Goal: Task Accomplishment & Management: Complete application form

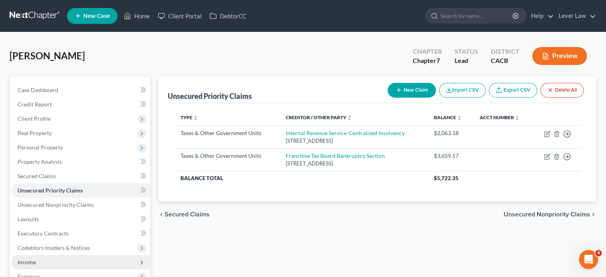
scroll to position [146, 0]
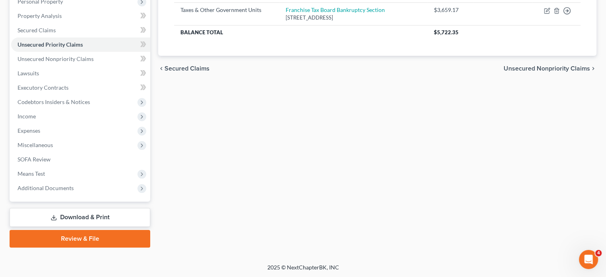
click at [68, 220] on link "Download & Print" at bounding box center [80, 217] width 141 height 19
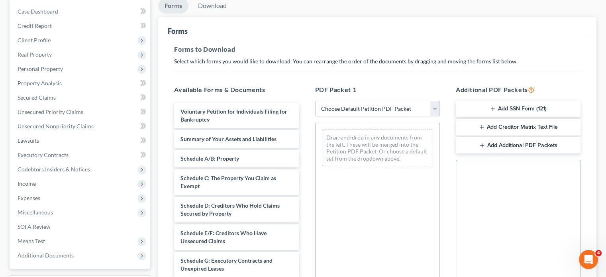
scroll to position [80, 0]
drag, startPoint x: 391, startPoint y: 111, endPoint x: 387, endPoint y: 114, distance: 4.2
click at [391, 111] on select "Choose Default Petition PDF Packet Complete Bankruptcy Petition (all forms and …" at bounding box center [377, 108] width 125 height 16
select select "4"
click at [315, 100] on select "Choose Default Petition PDF Packet Complete Bankruptcy Petition (all forms and …" at bounding box center [377, 108] width 125 height 16
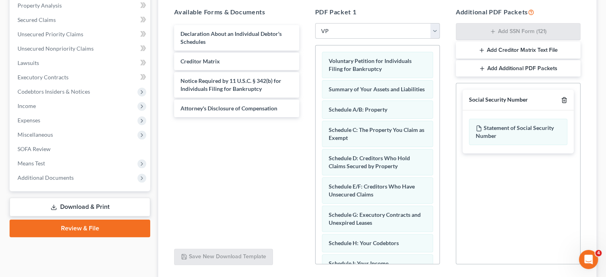
scroll to position [159, 0]
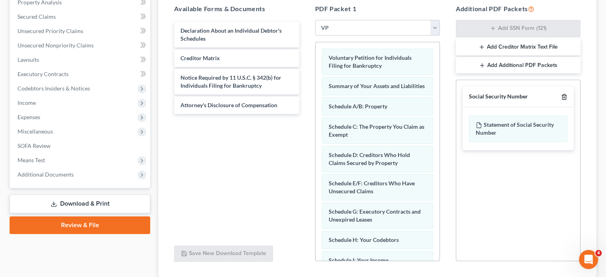
click at [562, 95] on icon "button" at bounding box center [564, 97] width 6 height 6
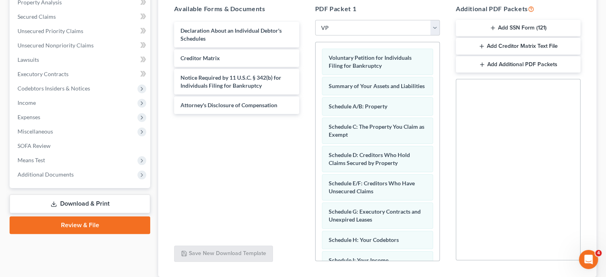
scroll to position [193, 0]
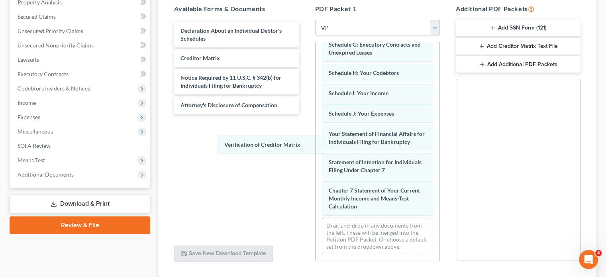
drag, startPoint x: 364, startPoint y: 208, endPoint x: 250, endPoint y: 116, distance: 146.8
click at [316, 145] on div "Verification of Creditor Matrix Voluntary Petition for Individuals Filing for B…" at bounding box center [378, 67] width 124 height 385
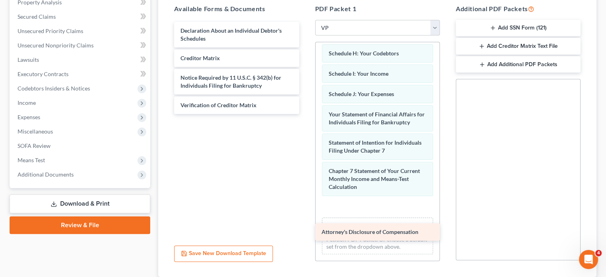
drag, startPoint x: 250, startPoint y: 108, endPoint x: 391, endPoint y: 224, distance: 183.2
click at [305, 114] on div "Attorney's Disclosure of Compensation Declaration About an Individual Debtor's …" at bounding box center [237, 68] width 138 height 92
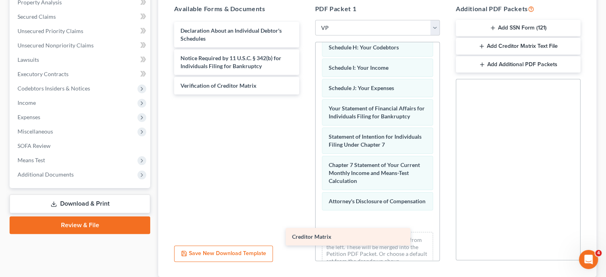
drag, startPoint x: 241, startPoint y: 60, endPoint x: 397, endPoint y: 231, distance: 231.7
click at [305, 94] on div "Creditor Matrix Declaration About an Individual Debtor's Schedules Creditor Mat…" at bounding box center [237, 58] width 138 height 73
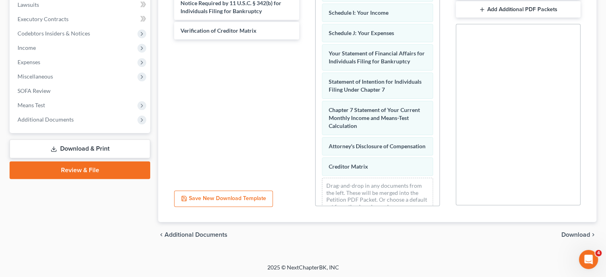
click at [580, 234] on span "Download" at bounding box center [576, 235] width 29 height 6
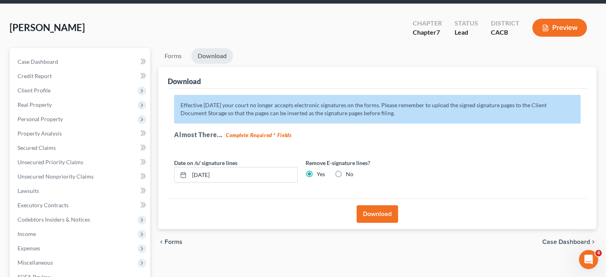
scroll to position [26, 0]
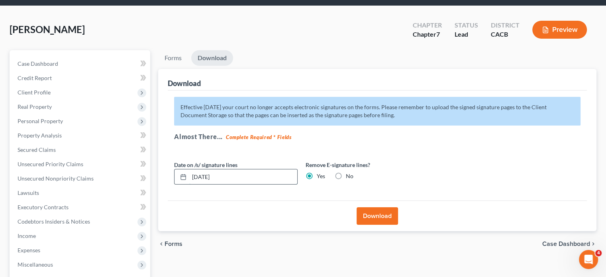
drag, startPoint x: 236, startPoint y: 179, endPoint x: 190, endPoint y: 180, distance: 46.6
click at [190, 180] on input "[DATE]" at bounding box center [243, 176] width 108 height 15
click at [377, 215] on button "Download" at bounding box center [377, 216] width 41 height 18
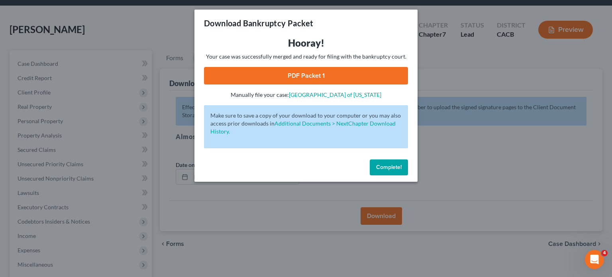
click at [325, 76] on link "PDF Packet 1" at bounding box center [306, 76] width 204 height 18
click at [397, 170] on span "Complete!" at bounding box center [389, 167] width 26 height 7
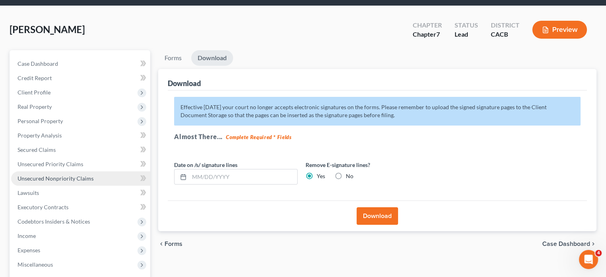
drag, startPoint x: 57, startPoint y: 178, endPoint x: 67, endPoint y: 178, distance: 10.0
click at [57, 178] on span "Unsecured Nonpriority Claims" at bounding box center [56, 178] width 76 height 7
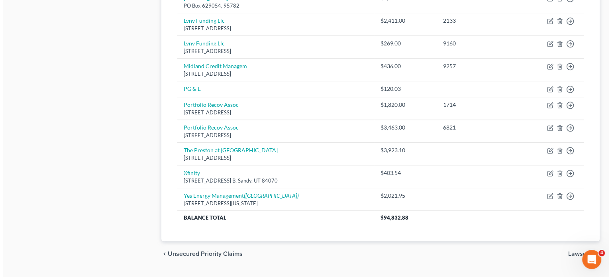
scroll to position [478, 0]
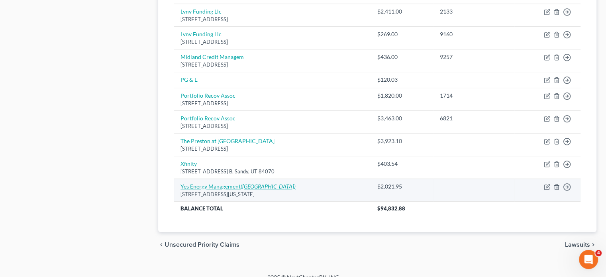
click at [228, 183] on link "Yes Energy Management ([GEOGRAPHIC_DATA])" at bounding box center [238, 186] width 115 height 7
select select "5"
select select "14"
select select "0"
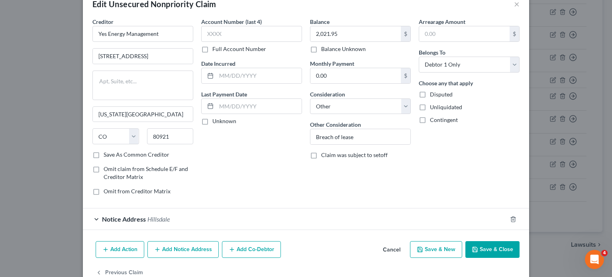
scroll to position [38, 0]
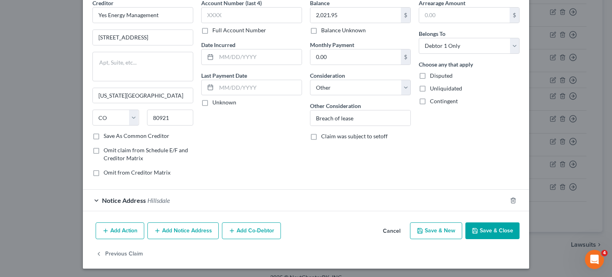
click at [210, 201] on div "Notice Address [GEOGRAPHIC_DATA]" at bounding box center [295, 200] width 424 height 21
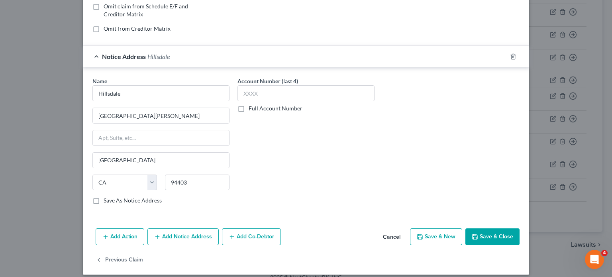
scroll to position [187, 0]
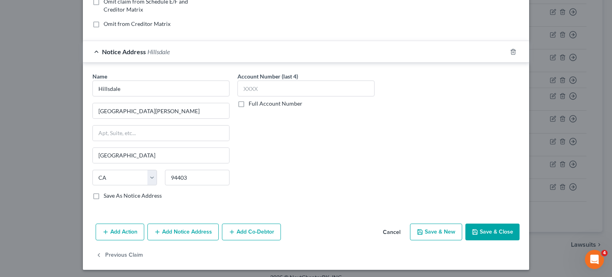
click at [490, 234] on button "Save & Close" at bounding box center [493, 232] width 54 height 17
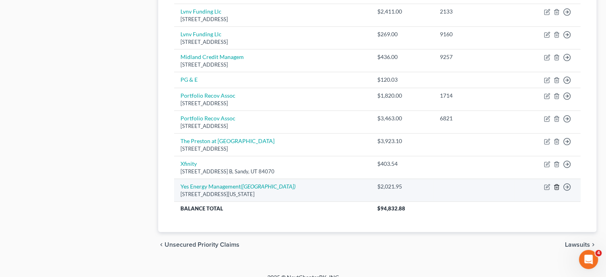
click at [558, 185] on icon "button" at bounding box center [557, 186] width 4 height 5
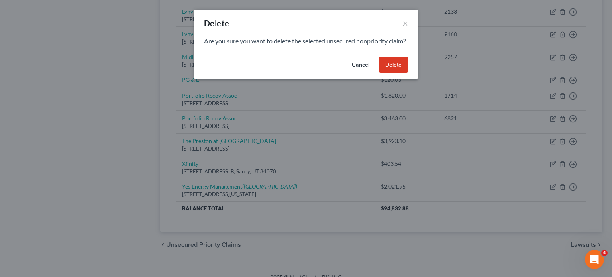
click at [399, 73] on button "Delete" at bounding box center [393, 65] width 29 height 16
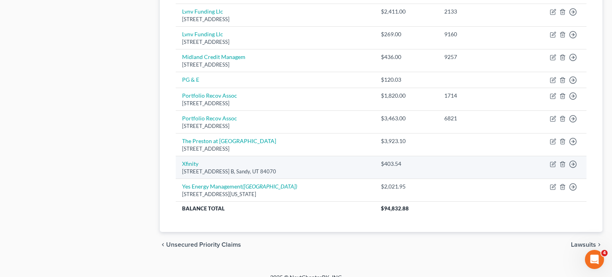
scroll to position [464, 0]
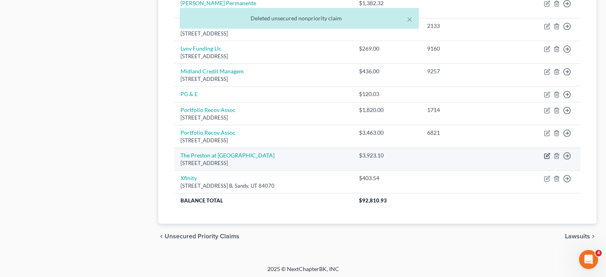
click at [545, 153] on icon "button" at bounding box center [547, 156] width 6 height 6
select select "4"
select select "14"
select select "0"
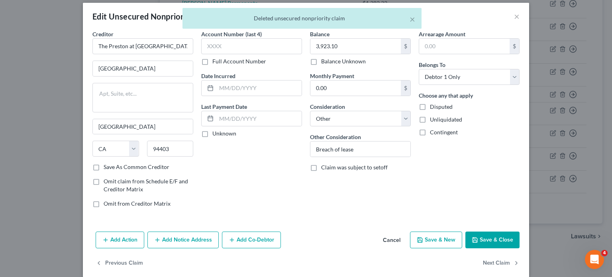
scroll to position [16, 0]
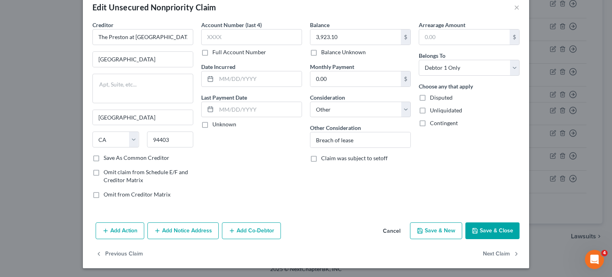
click at [197, 231] on button "Add Notice Address" at bounding box center [182, 230] width 71 height 17
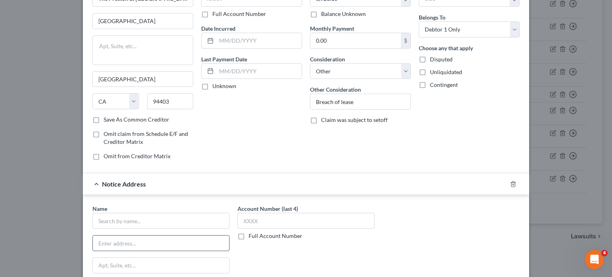
scroll to position [136, 0]
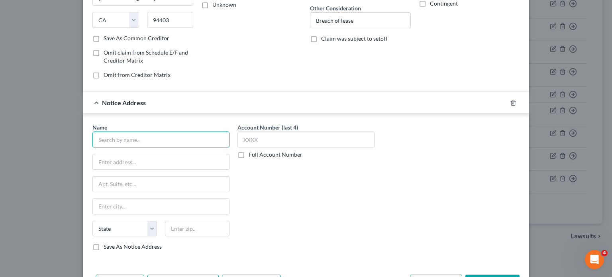
click at [131, 140] on input "text" at bounding box center [160, 140] width 137 height 16
type input "Yes Energy Management"
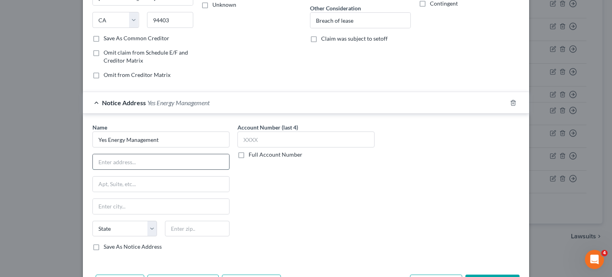
click at [132, 162] on input "text" at bounding box center [161, 161] width 136 height 15
type input "[STREET_ADDRESS]"
click at [191, 224] on input "text" at bounding box center [197, 229] width 65 height 16
type input "80921"
click at [257, 199] on div "Account Number (last 4) Full Account Number" at bounding box center [306, 190] width 145 height 134
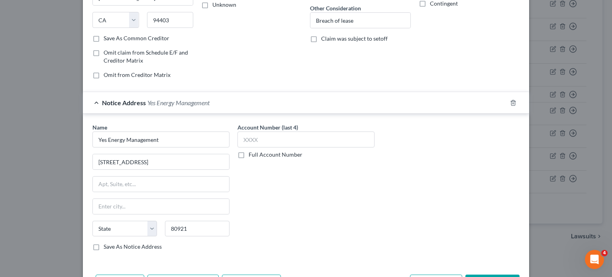
type input "[US_STATE][GEOGRAPHIC_DATA]"
select select "5"
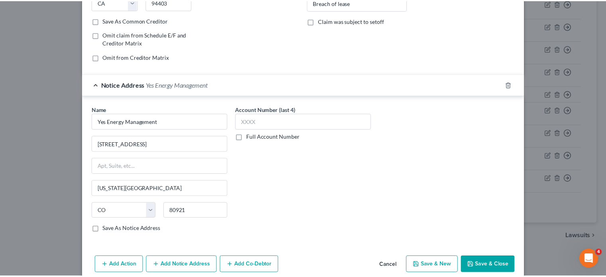
scroll to position [187, 0]
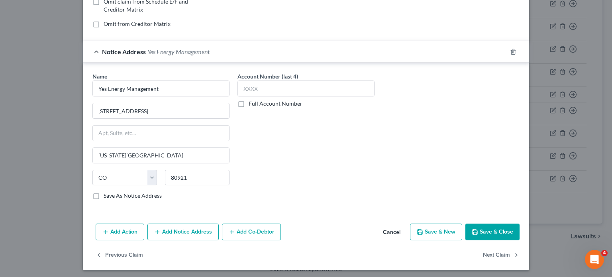
click at [512, 238] on button "Save & Close" at bounding box center [493, 232] width 54 height 17
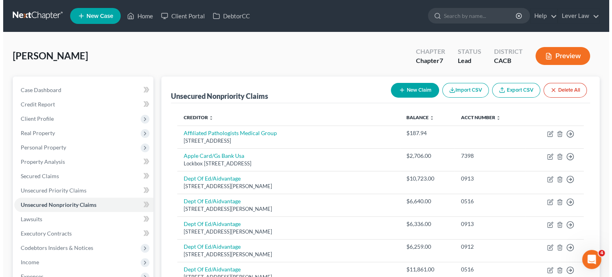
scroll to position [0, 0]
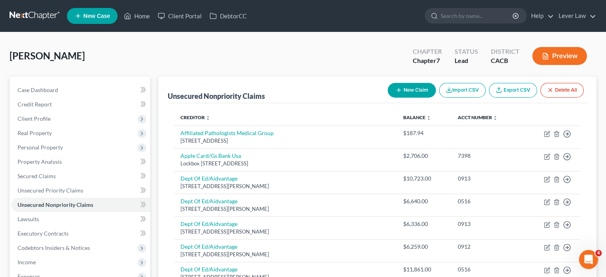
click at [407, 90] on button "New Claim" at bounding box center [412, 90] width 48 height 15
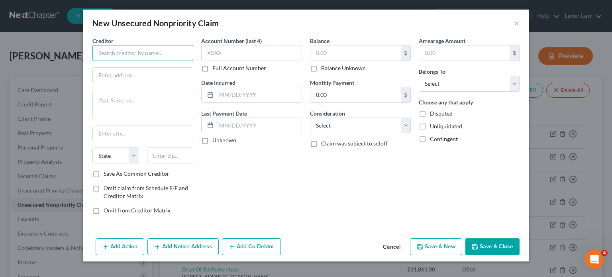
click at [113, 53] on input "text" at bounding box center [142, 53] width 101 height 16
click at [495, 243] on button "Save & Close" at bounding box center [493, 246] width 54 height 17
type input "Avis"
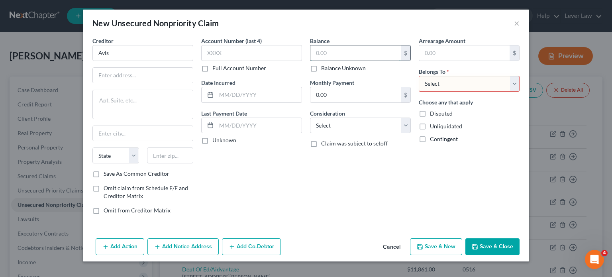
click at [337, 54] on input "text" at bounding box center [356, 52] width 90 height 15
type input "2,271"
click at [437, 90] on select "Select Debtor 1 Only Debtor 2 Only Debtor 1 And Debtor 2 Only At Least One Of T…" at bounding box center [469, 84] width 101 height 16
select select "0"
click at [419, 76] on select "Select Debtor 1 Only Debtor 2 Only Debtor 1 And Debtor 2 Only At Least One Of T…" at bounding box center [469, 84] width 101 height 16
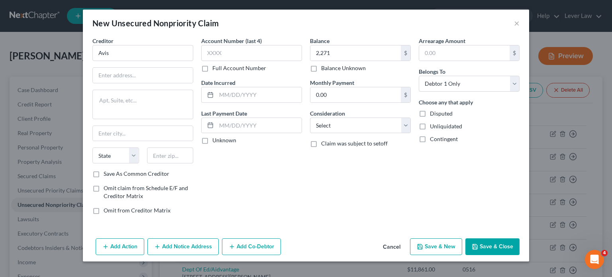
click at [438, 112] on span "Disputed" at bounding box center [441, 113] width 23 height 7
click at [438, 112] on input "Disputed" at bounding box center [435, 112] width 5 height 5
checkbox input "true"
drag, startPoint x: 340, startPoint y: 120, endPoint x: 362, endPoint y: 134, distance: 26.7
click at [340, 120] on select "Select Cable / Satellite Services Collection Agency Credit Card Debt Debt Couns…" at bounding box center [360, 126] width 101 height 16
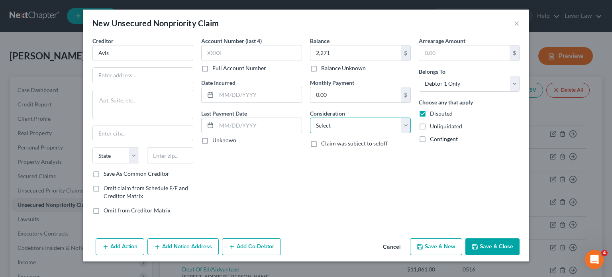
select select "14"
click at [310, 118] on select "Select Cable / Satellite Services Collection Agency Credit Card Debt Debt Couns…" at bounding box center [360, 126] width 101 height 16
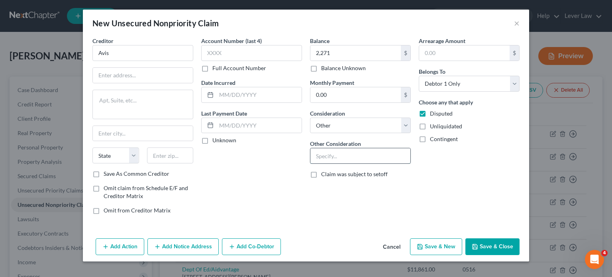
click at [334, 156] on input "text" at bounding box center [361, 155] width 100 height 15
type input "Car accident in rental car that was provided by employer"
click at [294, 167] on div "Account Number (last 4) Full Account Number Date Incurred Last Payment Date Unk…" at bounding box center [251, 129] width 109 height 184
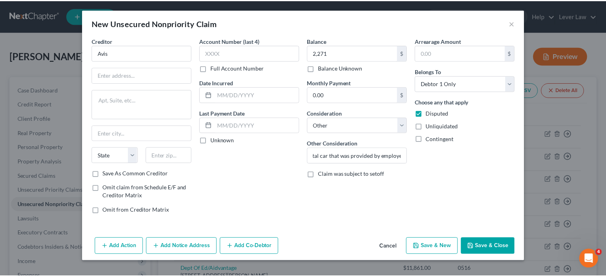
scroll to position [0, 0]
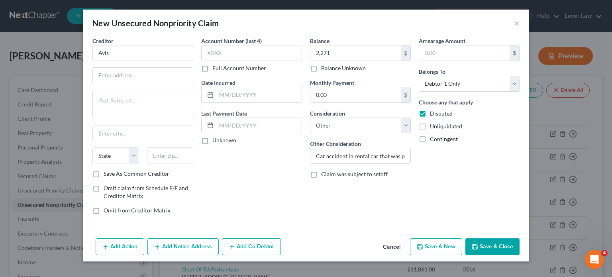
click at [488, 245] on button "Save & Close" at bounding box center [493, 246] width 54 height 17
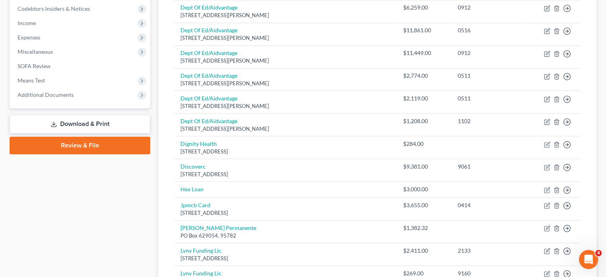
scroll to position [478, 0]
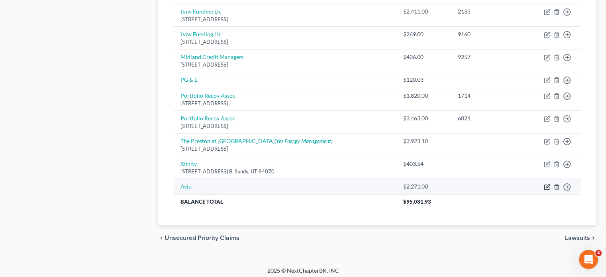
click at [546, 186] on icon "button" at bounding box center [548, 186] width 4 height 4
select select "14"
select select "0"
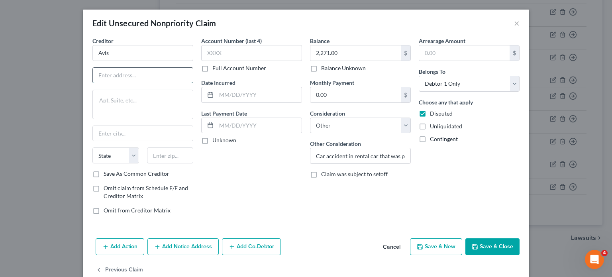
click at [150, 72] on input "text" at bounding box center [143, 75] width 100 height 15
click at [128, 54] on input "Avis" at bounding box center [142, 53] width 101 height 16
type input "Avis Ass"
click at [155, 78] on input "text" at bounding box center [143, 75] width 100 height 15
type input "[STREET_ADDRESS]"
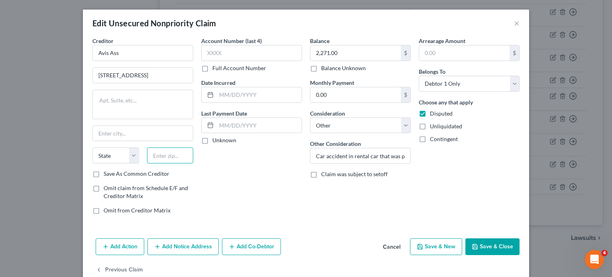
click at [166, 155] on input "text" at bounding box center [170, 155] width 47 height 16
click at [132, 57] on input "Avis Ass" at bounding box center [142, 53] width 101 height 16
type input "Avis Asset Protection"
click at [172, 157] on input "text" at bounding box center [170, 155] width 47 height 16
type input "95502"
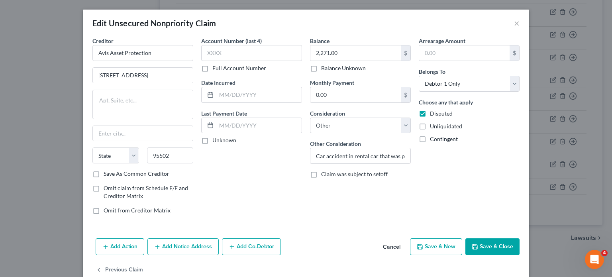
click at [244, 154] on div "Account Number (last 4) Full Account Number Date Incurred Last Payment Date Unk…" at bounding box center [251, 129] width 109 height 184
type input "Eureka"
select select "4"
drag, startPoint x: 180, startPoint y: 156, endPoint x: 142, endPoint y: 162, distance: 38.7
click at [143, 162] on div "95502" at bounding box center [170, 155] width 55 height 16
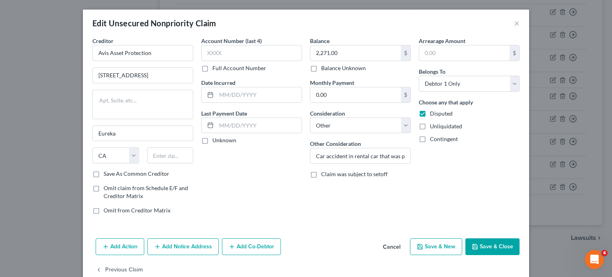
click at [491, 244] on button "Save & Close" at bounding box center [493, 246] width 54 height 17
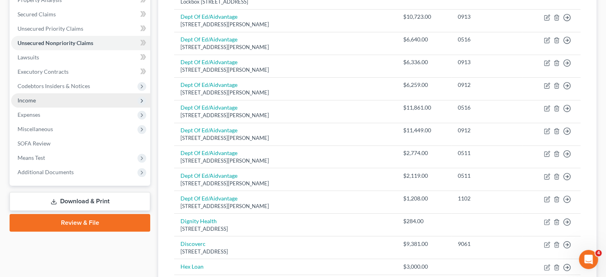
scroll to position [159, 0]
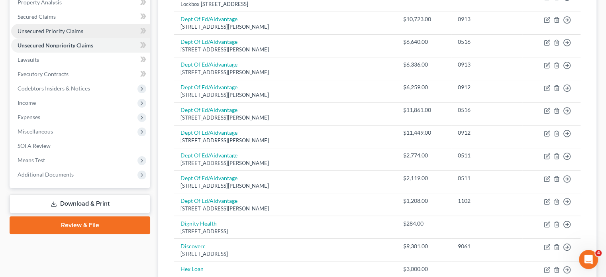
click at [63, 33] on span "Unsecured Priority Claims" at bounding box center [51, 31] width 66 height 7
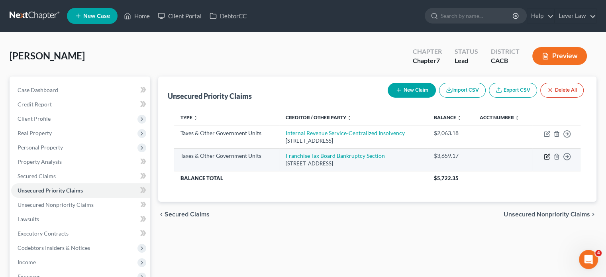
click at [548, 156] on icon "button" at bounding box center [548, 156] width 4 height 4
select select "3"
select select "4"
select select "0"
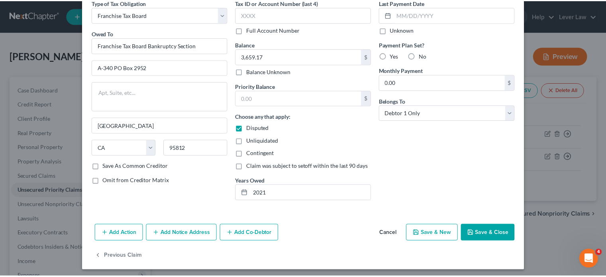
scroll to position [41, 0]
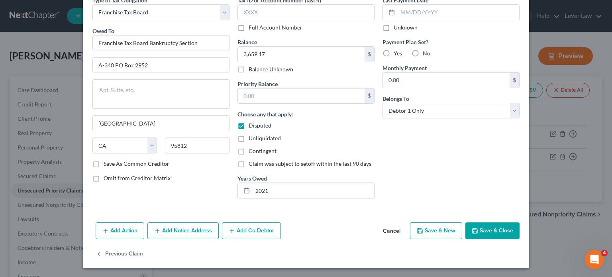
click at [481, 234] on button "Save & Close" at bounding box center [493, 230] width 54 height 17
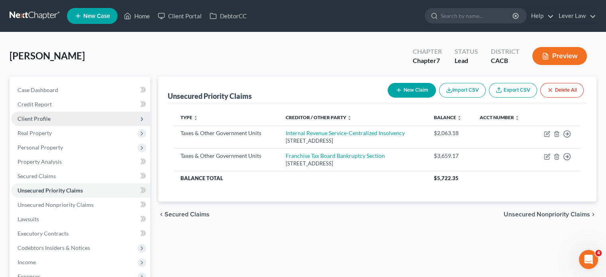
click at [59, 118] on span "Client Profile" at bounding box center [80, 119] width 139 height 14
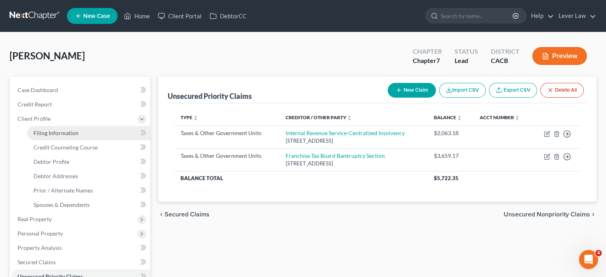
click at [64, 134] on span "Filing Information" at bounding box center [55, 133] width 45 height 7
select select "1"
select select "0"
select select "4"
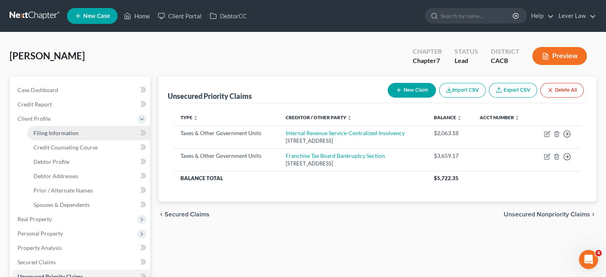
select select "0"
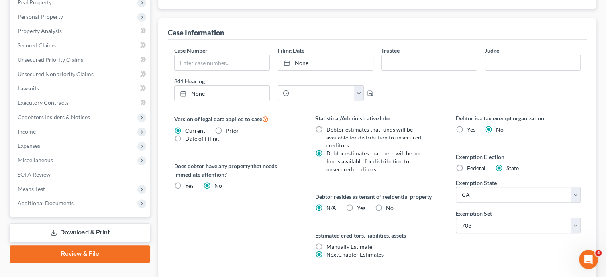
scroll to position [239, 0]
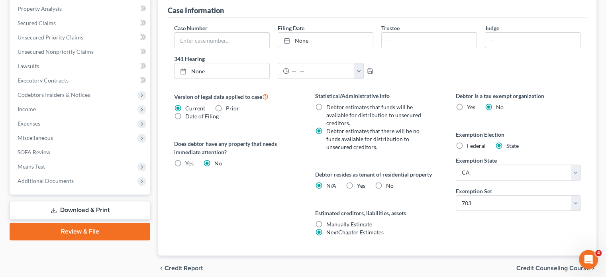
click at [357, 189] on label "Yes Yes" at bounding box center [361, 186] width 8 height 8
click at [360, 187] on input "Yes Yes" at bounding box center [362, 184] width 5 height 5
radio input "true"
radio input "false"
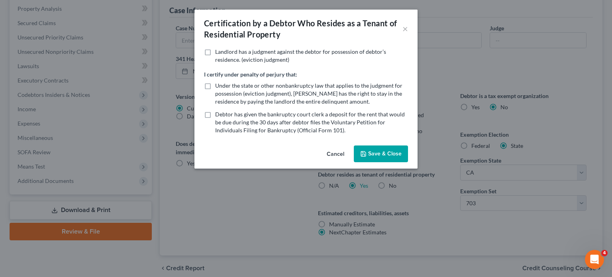
click at [368, 158] on button "Save & Close" at bounding box center [381, 153] width 54 height 17
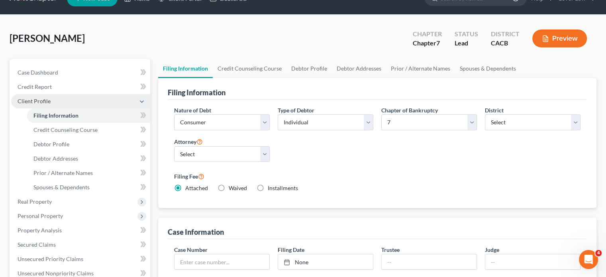
scroll to position [120, 0]
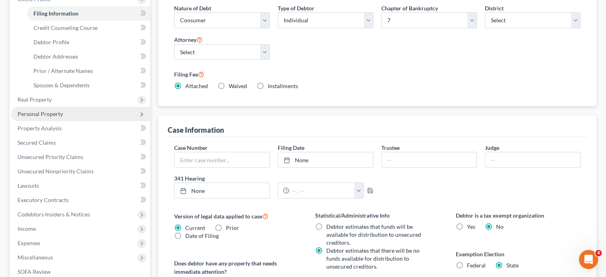
click at [55, 116] on span "Personal Property" at bounding box center [40, 113] width 45 height 7
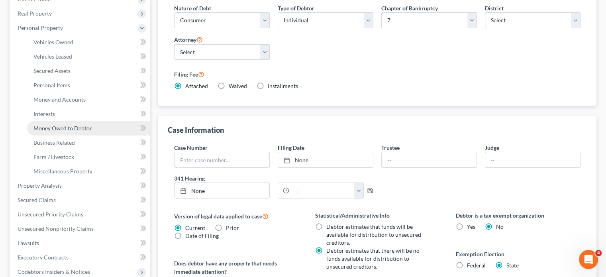
click at [74, 130] on span "Money Owed to Debtor" at bounding box center [62, 128] width 59 height 7
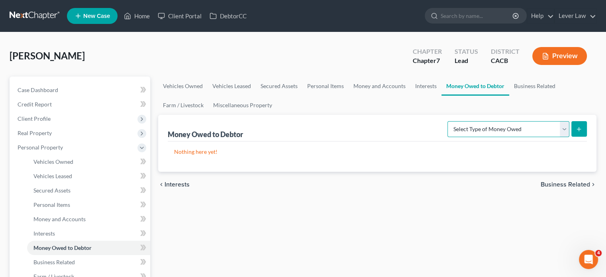
click at [490, 126] on select "Select Type of Money Owed Accounts Receivable Alimony Child Support Claims Agai…" at bounding box center [509, 129] width 122 height 16
click at [449, 121] on select "Select Type of Money Owed Accounts Receivable Alimony Child Support Claims Agai…" at bounding box center [509, 129] width 122 height 16
click at [478, 135] on select "Select Type of Money Owed Accounts Receivable Alimony Child Support Claims Agai…" at bounding box center [509, 129] width 122 height 16
select select "expected_tax_refund"
click at [449, 121] on select "Select Type of Money Owed Accounts Receivable Alimony Child Support Claims Agai…" at bounding box center [509, 129] width 122 height 16
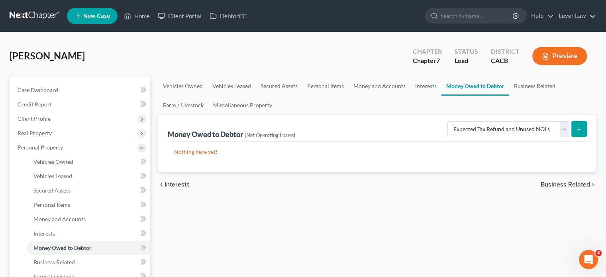
click at [583, 131] on button "submit" at bounding box center [580, 129] width 16 height 16
select select "0"
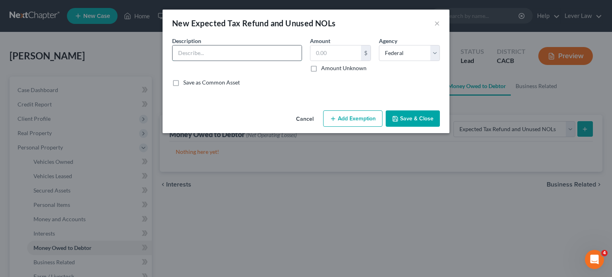
click at [238, 57] on input "text" at bounding box center [237, 52] width 129 height 15
type input "2024 tax refund and 2025 tax refund"
click at [348, 67] on label "Amount Unknown" at bounding box center [343, 68] width 45 height 8
click at [330, 67] on input "Amount Unknown" at bounding box center [326, 66] width 5 height 5
checkbox input "true"
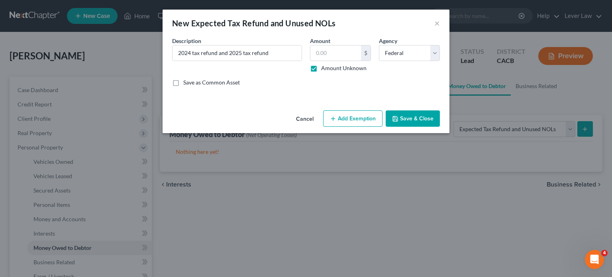
type input "0.00"
click at [346, 65] on label "Amount Unknown" at bounding box center [343, 68] width 45 height 8
click at [330, 65] on input "Amount Unknown" at bounding box center [326, 66] width 5 height 5
click at [340, 65] on label "Amount Unknown" at bounding box center [343, 68] width 45 height 8
click at [330, 65] on input "Amount Unknown" at bounding box center [326, 66] width 5 height 5
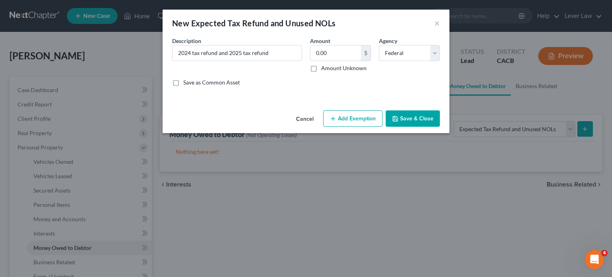
checkbox input "true"
click at [345, 119] on button "Add Exemption" at bounding box center [352, 118] width 59 height 17
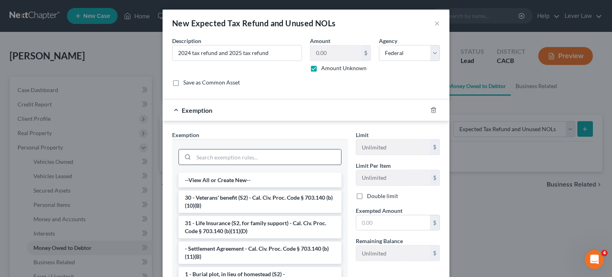
click at [259, 157] on input "search" at bounding box center [267, 156] width 147 height 15
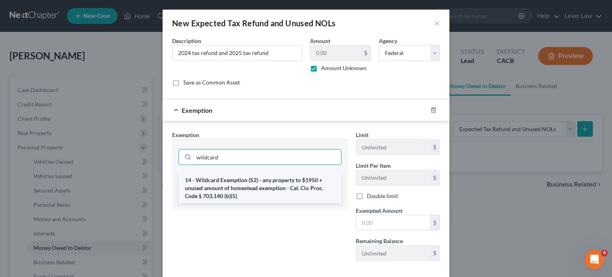
type input "wildcard"
click at [265, 183] on li "14 - Wildcard Exemption (S2) - any property to $1950 + unused amount of homeste…" at bounding box center [260, 188] width 163 height 30
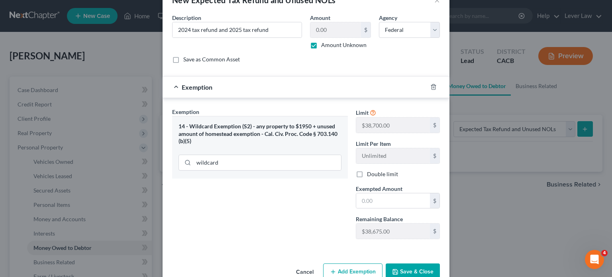
scroll to position [1, 0]
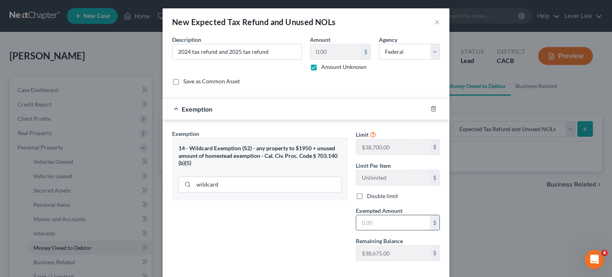
click at [399, 227] on input "text" at bounding box center [393, 222] width 74 height 15
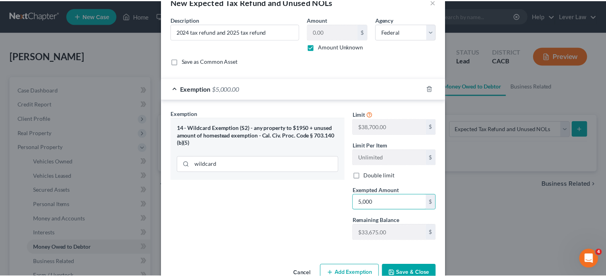
scroll to position [41, 0]
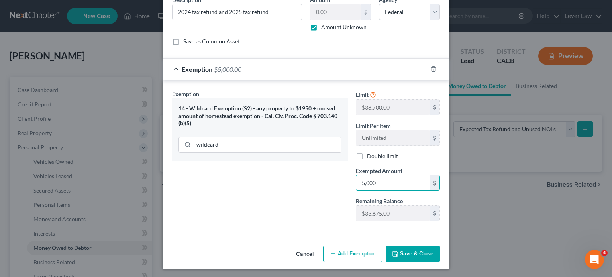
type input "5,000"
click at [408, 253] on button "Save & Close" at bounding box center [413, 254] width 54 height 17
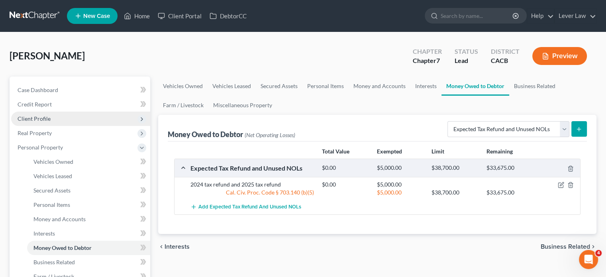
click at [37, 120] on span "Client Profile" at bounding box center [34, 118] width 33 height 7
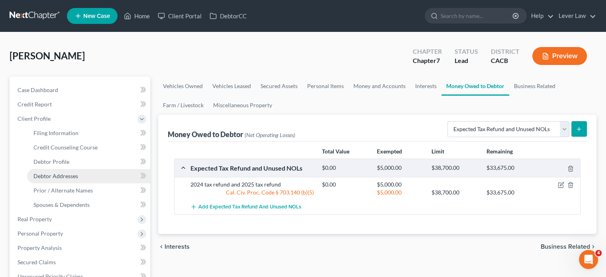
click at [75, 173] on span "Debtor Addresses" at bounding box center [55, 176] width 45 height 7
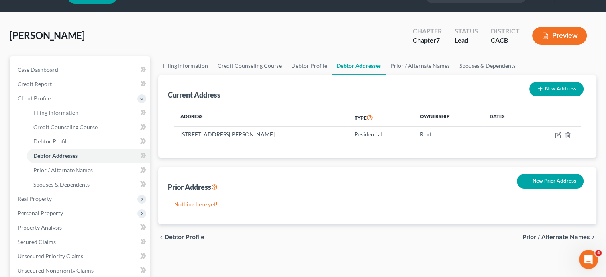
scroll to position [40, 0]
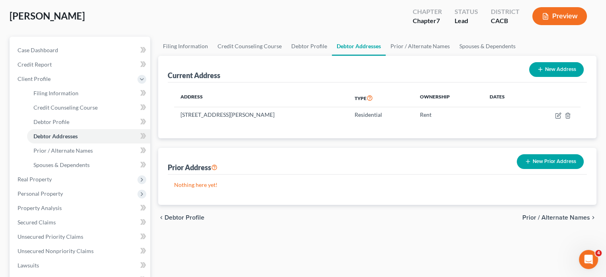
click at [557, 161] on button "New Prior Address" at bounding box center [550, 161] width 67 height 15
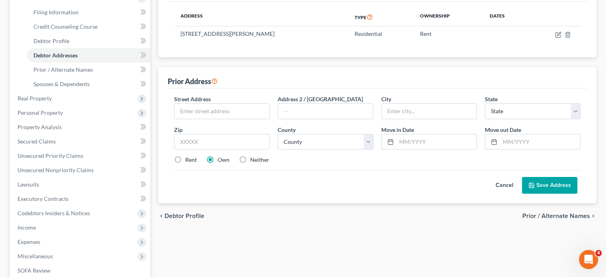
scroll to position [120, 0]
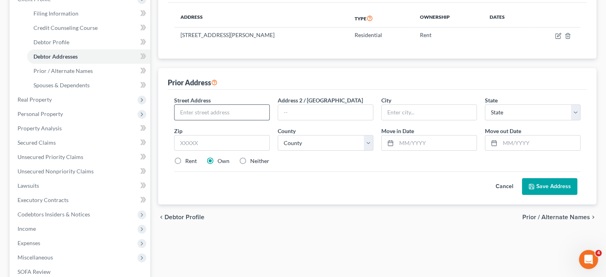
click at [238, 109] on input "text" at bounding box center [222, 112] width 95 height 15
type input "[STREET_ADDRESS]"
click at [187, 162] on label "Rent" at bounding box center [191, 161] width 12 height 8
click at [189, 162] on input "Rent" at bounding box center [191, 159] width 5 height 5
radio input "true"
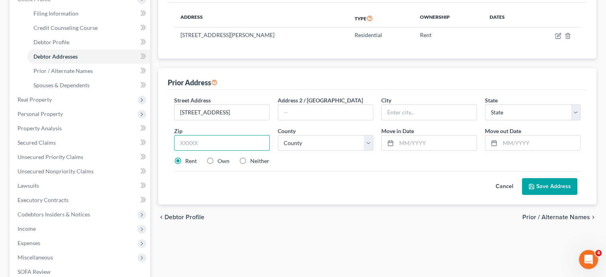
drag, startPoint x: 242, startPoint y: 143, endPoint x: 248, endPoint y: 142, distance: 6.1
click at [242, 143] on input "text" at bounding box center [222, 143] width 96 height 16
click at [320, 157] on div "Rent Own Neither" at bounding box center [377, 161] width 415 height 8
click at [428, 118] on input "text" at bounding box center [429, 112] width 95 height 15
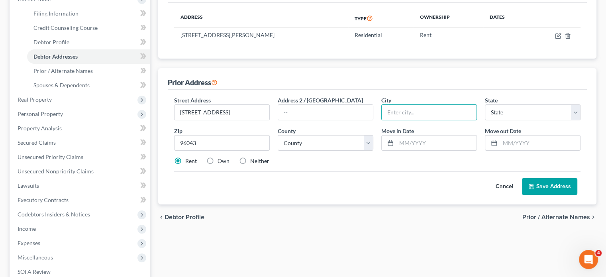
click at [398, 183] on div "Cancel Save Address" at bounding box center [377, 183] width 407 height 24
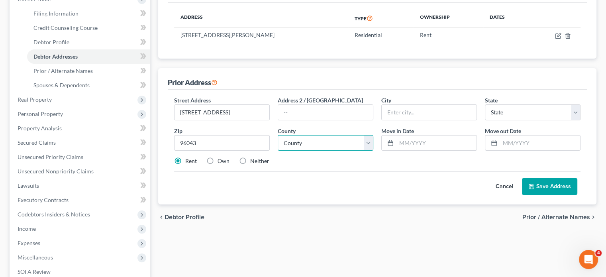
click at [341, 142] on select "County" at bounding box center [326, 143] width 96 height 16
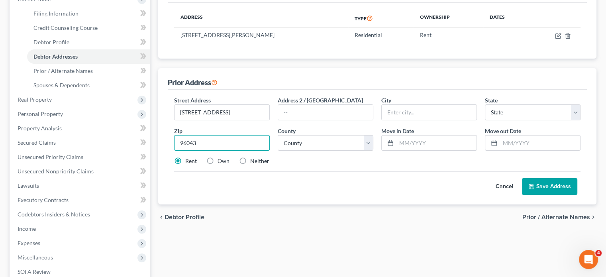
drag, startPoint x: 225, startPoint y: 140, endPoint x: 213, endPoint y: 140, distance: 12.0
click at [213, 140] on input "96043" at bounding box center [222, 143] width 96 height 16
type input "94063"
click at [400, 178] on div "Cancel Save Address" at bounding box center [377, 183] width 407 height 24
type input "[GEOGRAPHIC_DATA]"
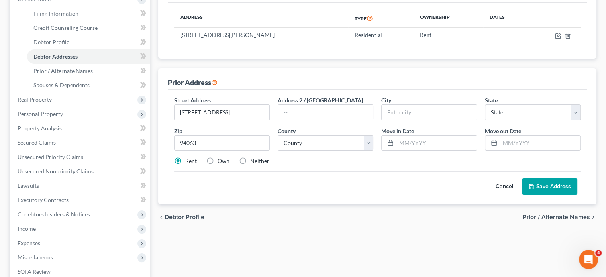
select select "4"
click at [355, 143] on select "County [GEOGRAPHIC_DATA] [GEOGRAPHIC_DATA] [GEOGRAPHIC_DATA] [GEOGRAPHIC_DATA] …" at bounding box center [326, 143] width 96 height 16
drag, startPoint x: 364, startPoint y: 164, endPoint x: 372, endPoint y: 158, distance: 10.2
click at [364, 164] on div "Street Address * [STREET_ADDRESS] Address 2 / [GEOGRAPHIC_DATA] * [GEOGRAPHIC_D…" at bounding box center [377, 134] width 415 height 76
click at [351, 142] on select "County [GEOGRAPHIC_DATA] [GEOGRAPHIC_DATA] [GEOGRAPHIC_DATA] [GEOGRAPHIC_DATA] …" at bounding box center [326, 143] width 96 height 16
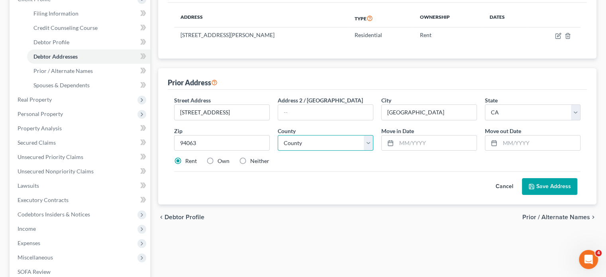
select select "40"
click at [278, 135] on select "County [GEOGRAPHIC_DATA] [GEOGRAPHIC_DATA] [GEOGRAPHIC_DATA] [GEOGRAPHIC_DATA] …" at bounding box center [326, 143] width 96 height 16
click at [409, 146] on input "text" at bounding box center [437, 143] width 80 height 15
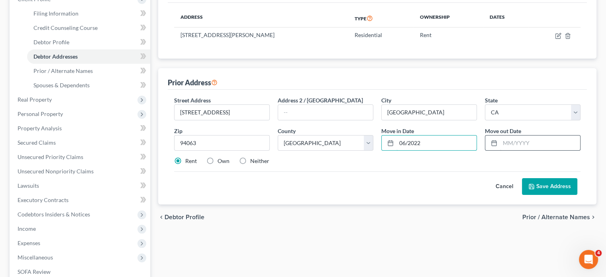
type input "06/2022"
click at [523, 144] on input "text" at bounding box center [540, 143] width 80 height 15
type input "11/2023"
click at [558, 192] on button "Save Address" at bounding box center [549, 186] width 55 height 17
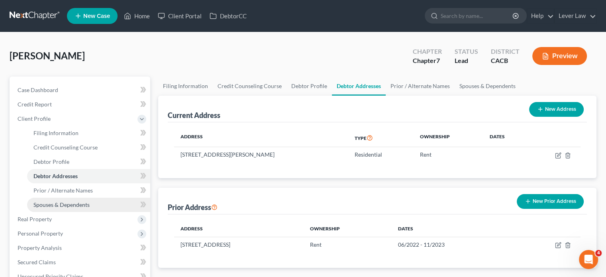
scroll to position [80, 0]
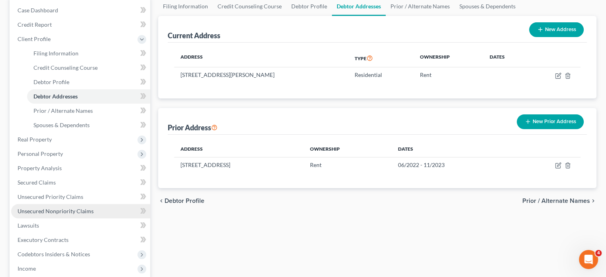
click at [107, 215] on link "Unsecured Nonpriority Claims" at bounding box center [80, 211] width 139 height 14
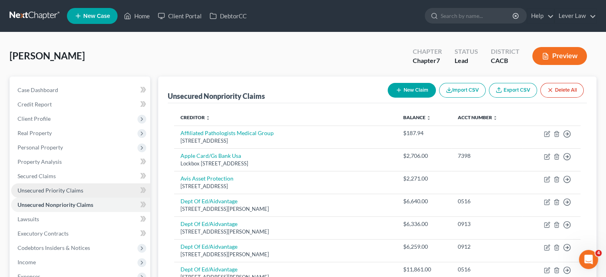
click at [70, 186] on link "Unsecured Priority Claims" at bounding box center [80, 190] width 139 height 14
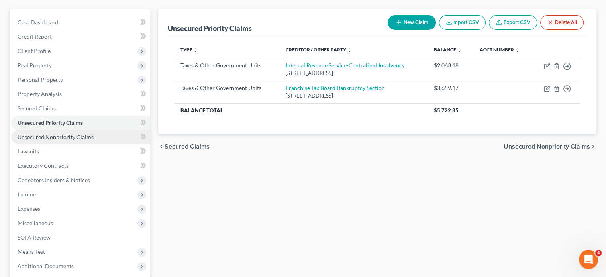
scroll to position [146, 0]
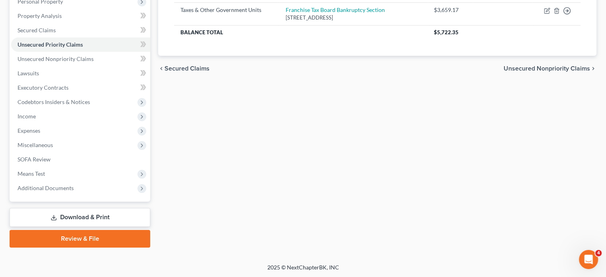
click at [69, 216] on link "Download & Print" at bounding box center [80, 217] width 141 height 19
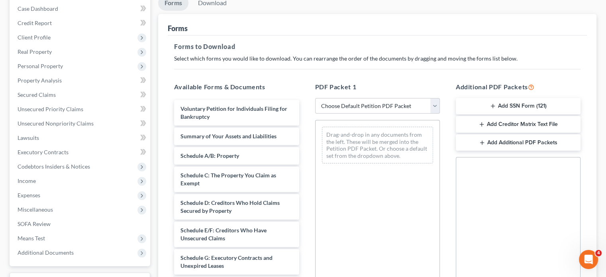
scroll to position [159, 0]
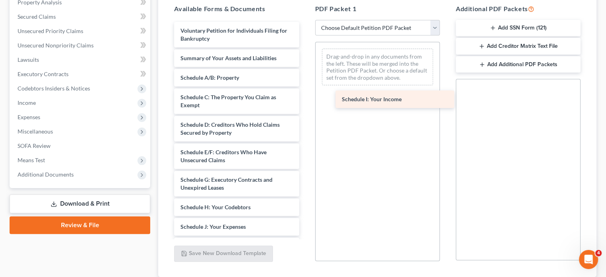
drag, startPoint x: 210, startPoint y: 226, endPoint x: 351, endPoint y: 93, distance: 193.4
click at [305, 88] on div "Schedule I: Your Income Voluntary Petition for Individuals Filing for Bankruptc…" at bounding box center [237, 227] width 138 height 410
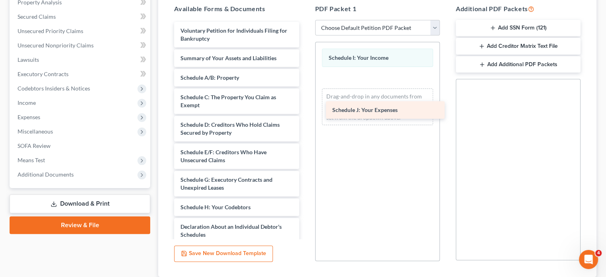
drag, startPoint x: 212, startPoint y: 230, endPoint x: 364, endPoint y: 112, distance: 192.0
click at [305, 113] on div "Schedule J: Your Expenses Voluntary Petition for Individuals Filing for Bankrup…" at bounding box center [237, 217] width 138 height 390
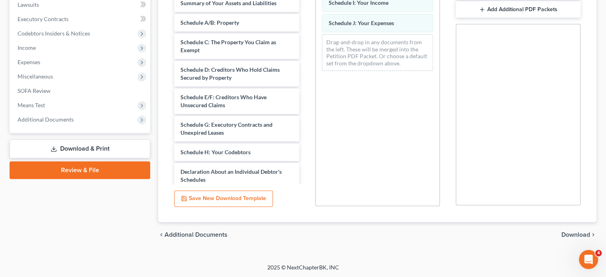
click at [582, 232] on span "Download" at bounding box center [576, 235] width 29 height 6
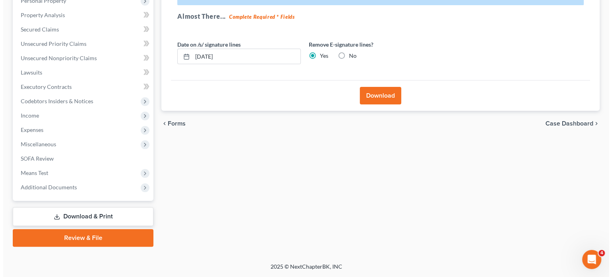
scroll to position [146, 0]
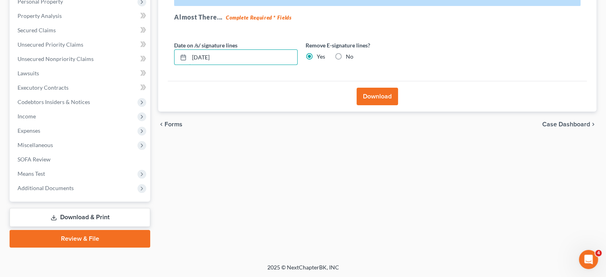
drag, startPoint x: 234, startPoint y: 57, endPoint x: 167, endPoint y: 60, distance: 66.2
click at [168, 60] on div "Effective [DATE] your court no longer accepts electronic signatures on the form…" at bounding box center [377, 26] width 419 height 110
click at [373, 95] on button "Download" at bounding box center [377, 97] width 41 height 18
